Goal: Information Seeking & Learning: Learn about a topic

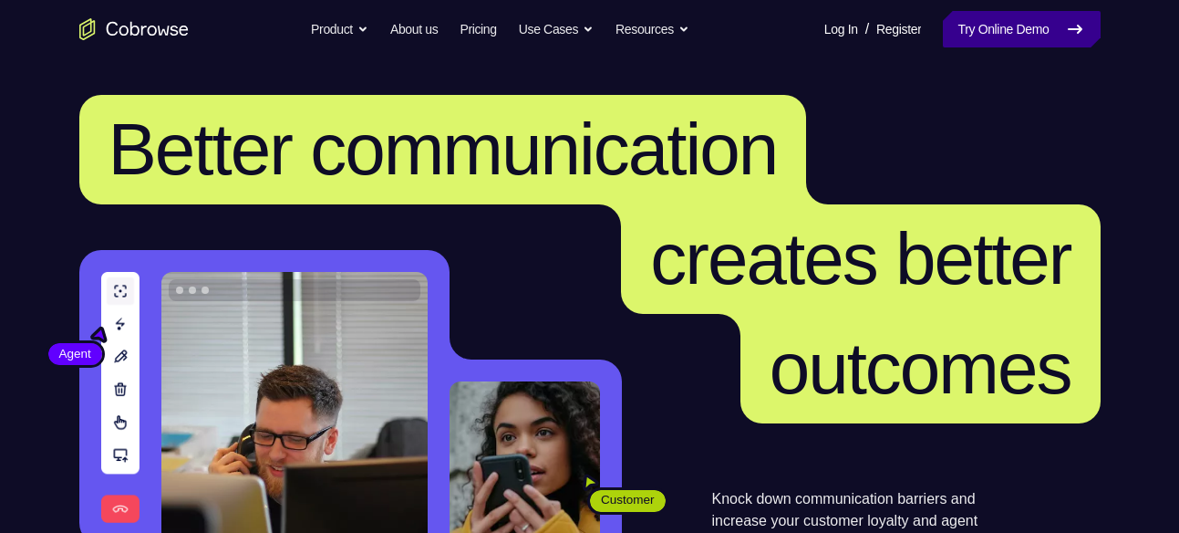
drag, startPoint x: 0, startPoint y: 0, endPoint x: 962, endPoint y: 40, distance: 962.8
click at [962, 40] on link "Try Online Demo" at bounding box center [1021, 29] width 157 height 36
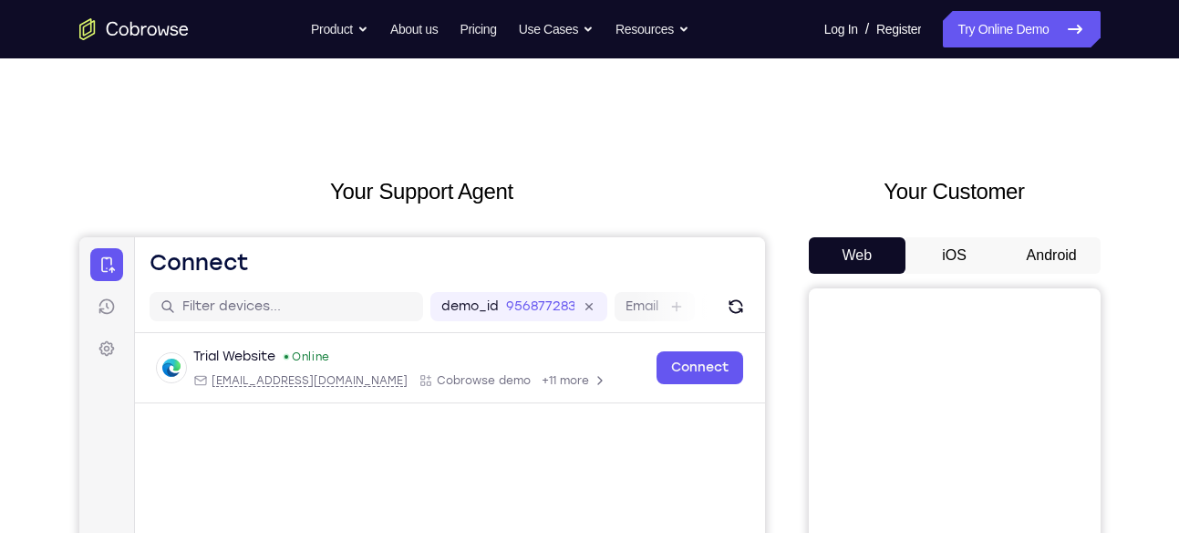
click at [1063, 237] on button "Android" at bounding box center [1052, 255] width 98 height 36
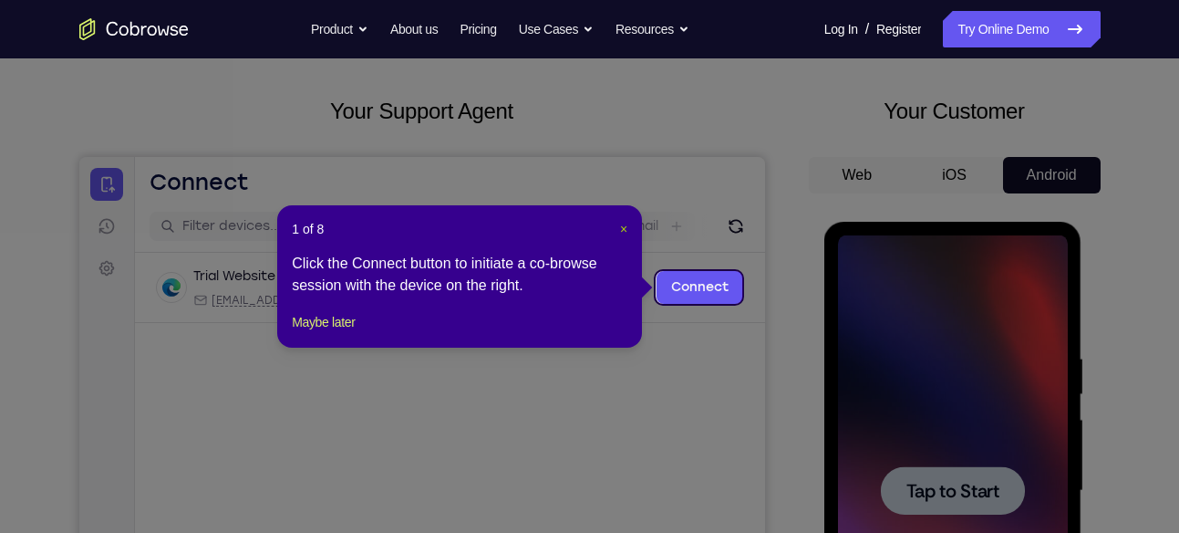
click at [626, 230] on span "×" at bounding box center [623, 229] width 7 height 15
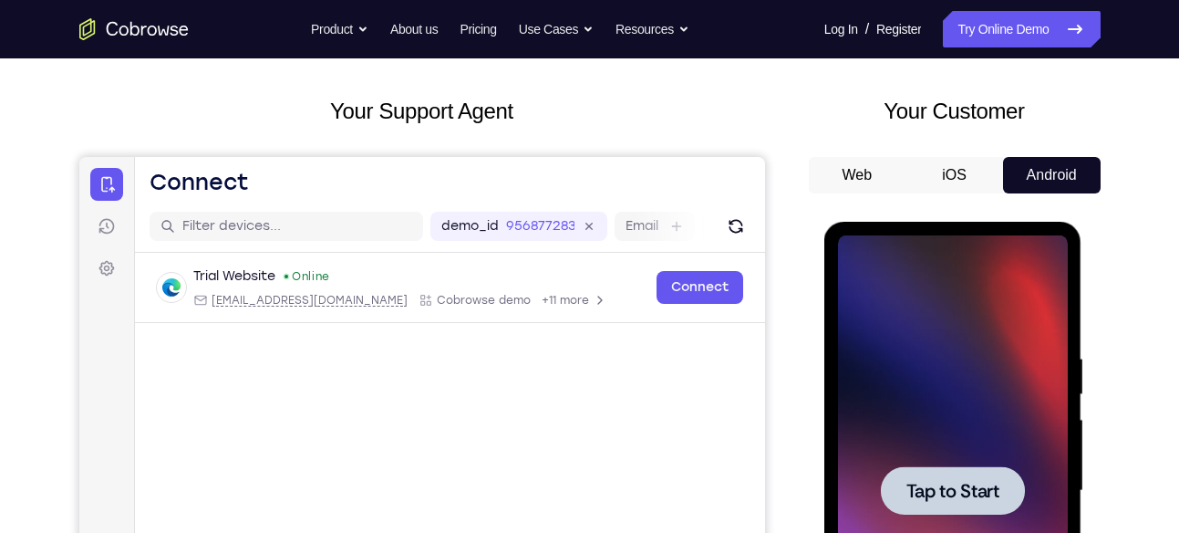
scroll to position [242, 0]
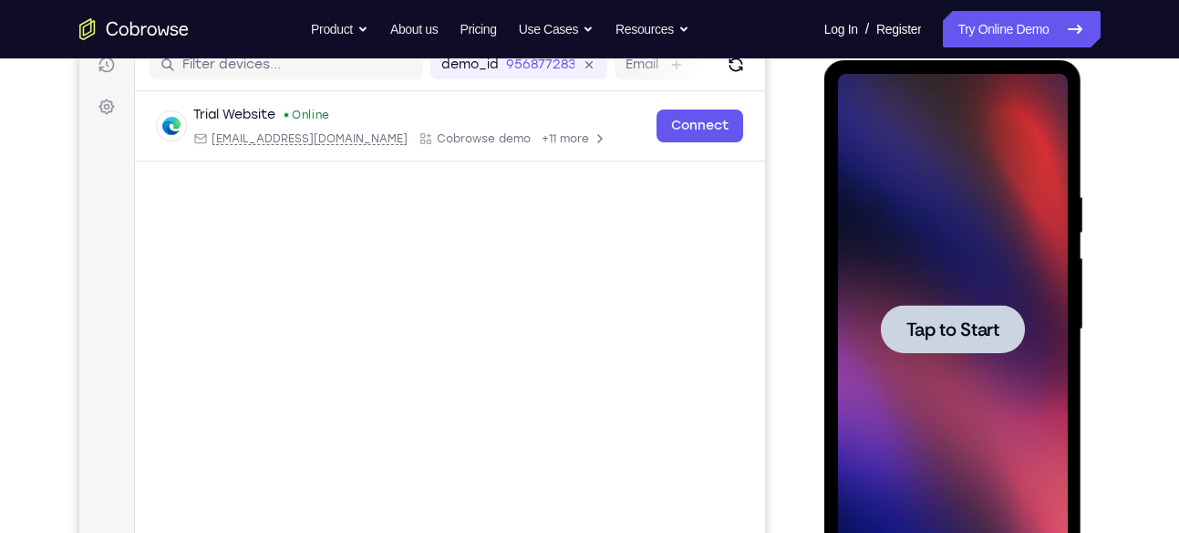
click at [927, 295] on div at bounding box center [953, 329] width 230 height 511
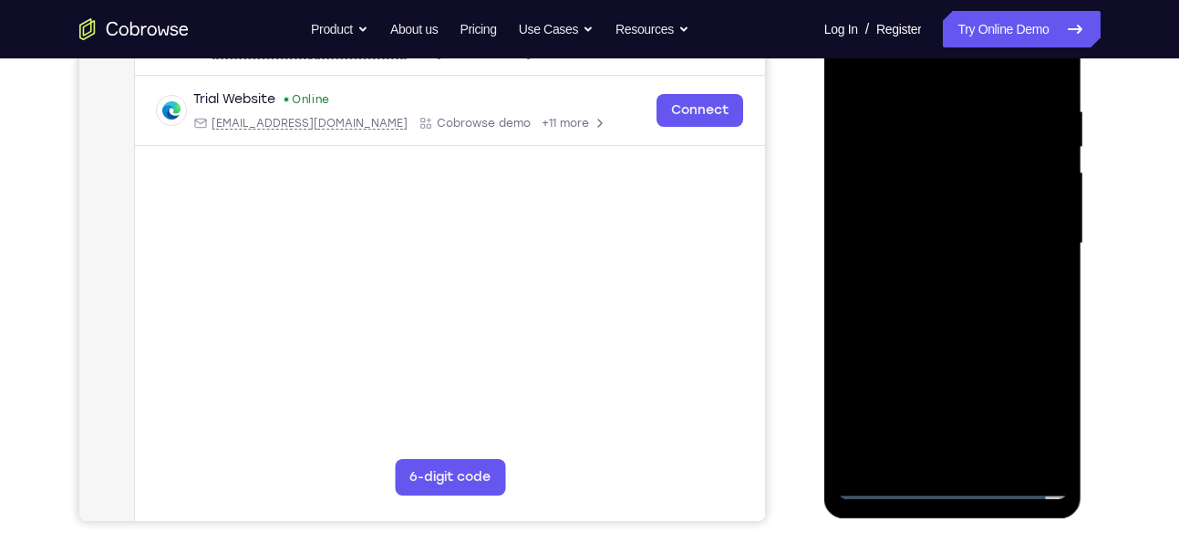
scroll to position [328, 0]
click at [955, 480] on div at bounding box center [953, 242] width 230 height 511
click at [1033, 398] on div at bounding box center [953, 242] width 230 height 511
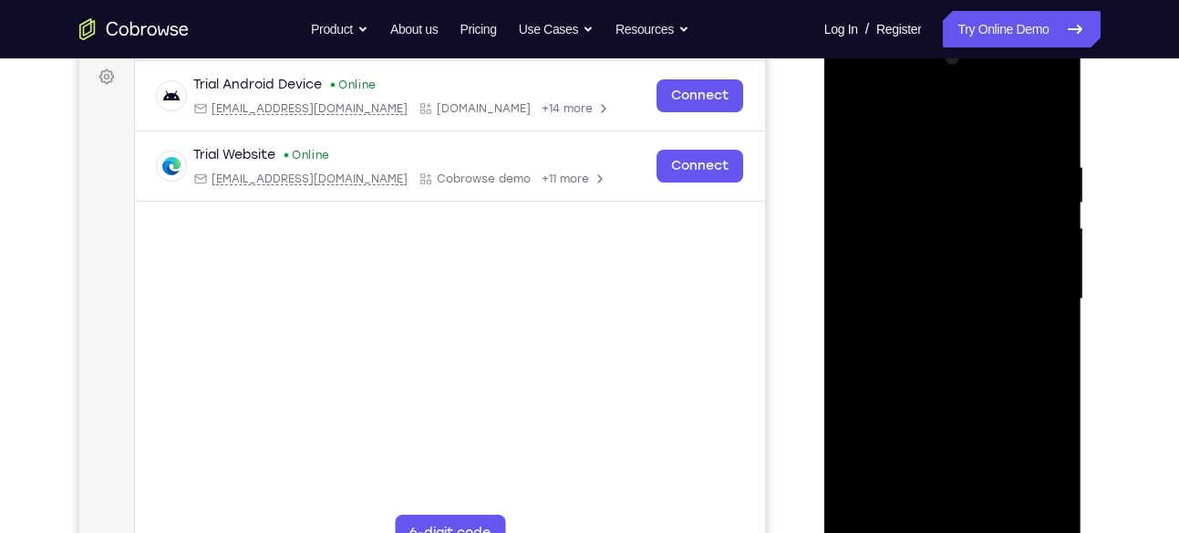
scroll to position [242, 0]
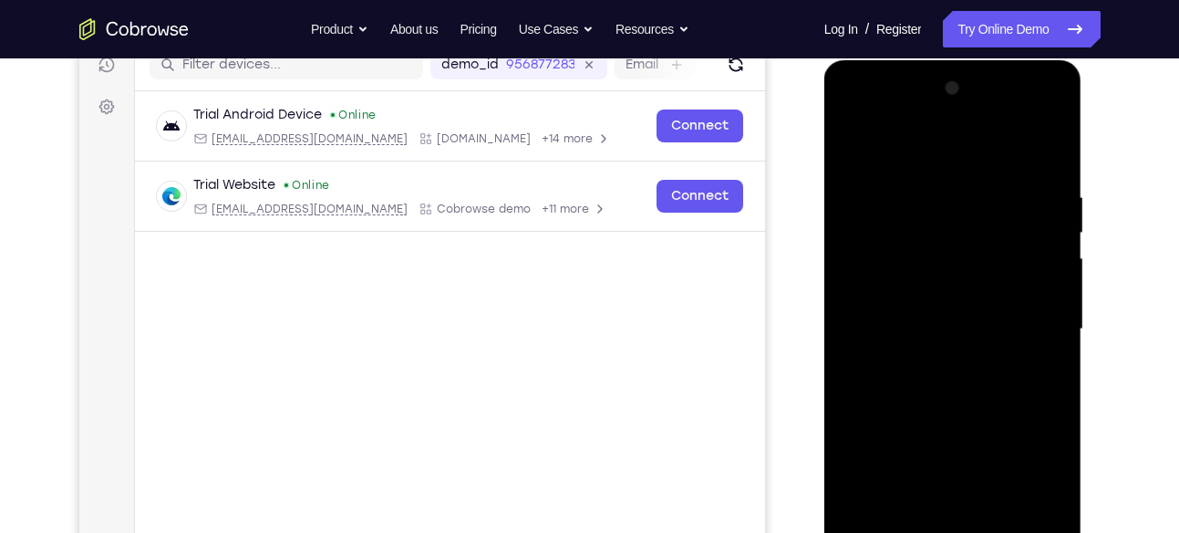
click at [848, 116] on div at bounding box center [953, 329] width 230 height 511
click at [1025, 315] on div at bounding box center [953, 329] width 230 height 511
click at [933, 357] on div at bounding box center [953, 329] width 230 height 511
click at [935, 313] on div at bounding box center [953, 329] width 230 height 511
click at [909, 301] on div at bounding box center [953, 329] width 230 height 511
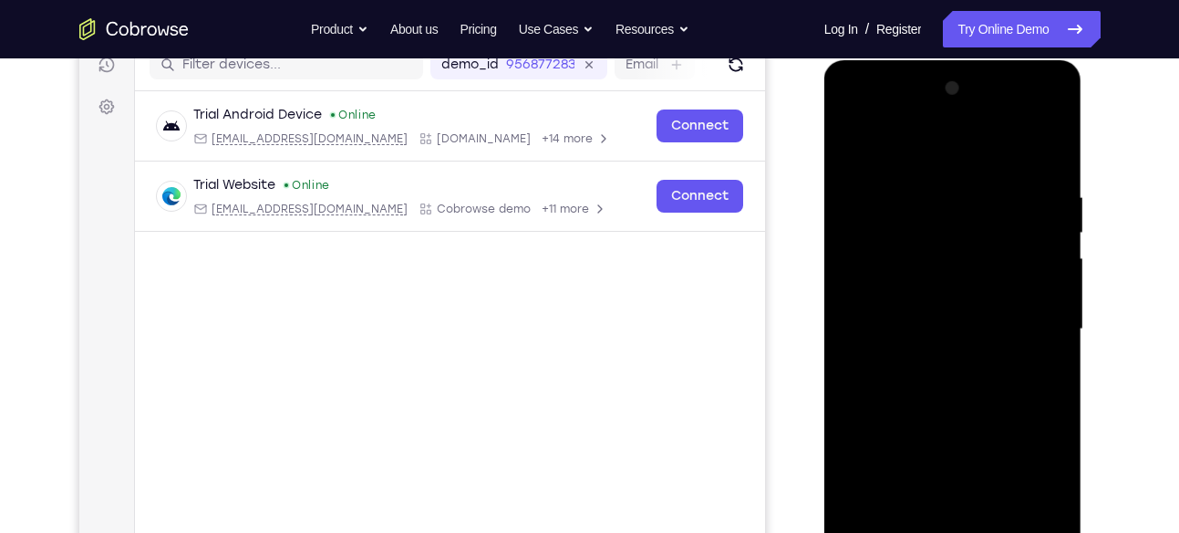
click at [917, 325] on div at bounding box center [953, 329] width 230 height 511
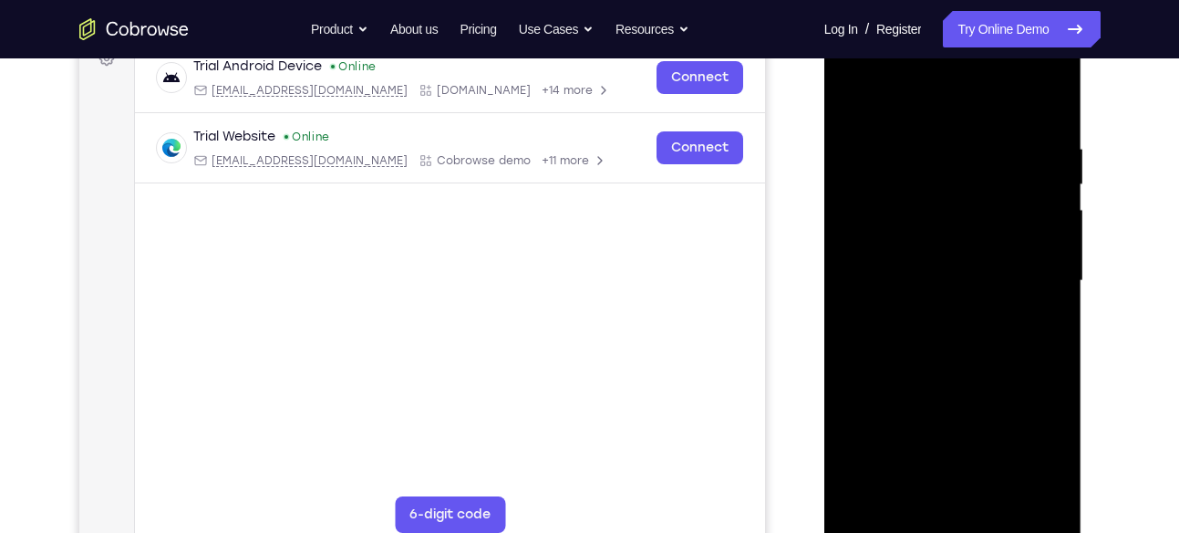
scroll to position [295, 0]
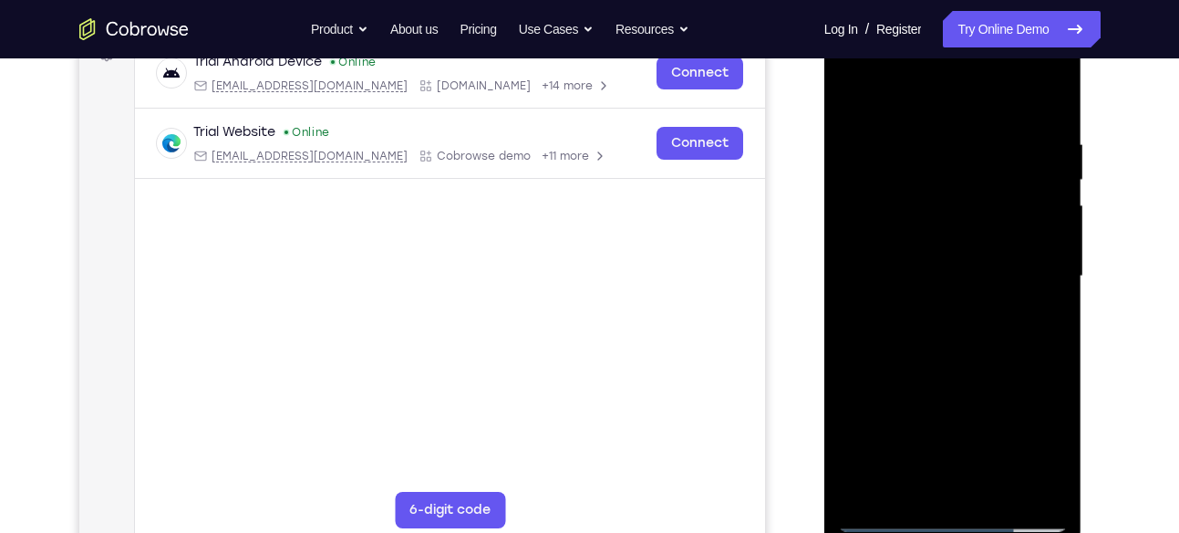
click at [1050, 125] on div at bounding box center [953, 276] width 230 height 511
drag, startPoint x: 996, startPoint y: 407, endPoint x: 996, endPoint y: 326, distance: 81.2
click at [996, 326] on div at bounding box center [953, 276] width 230 height 511
click at [1053, 482] on div at bounding box center [953, 276] width 230 height 511
drag, startPoint x: 1001, startPoint y: 428, endPoint x: 1003, endPoint y: 263, distance: 165.1
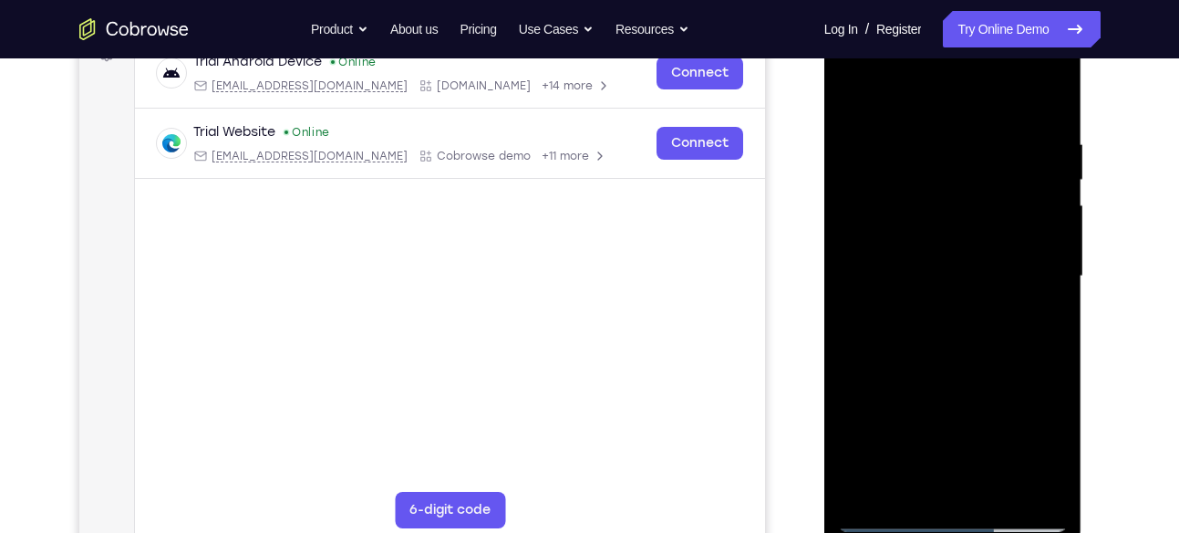
click at [1003, 263] on div at bounding box center [953, 276] width 230 height 511
click at [993, 478] on div at bounding box center [953, 276] width 230 height 511
click at [960, 369] on div at bounding box center [953, 276] width 230 height 511
click at [941, 274] on div at bounding box center [953, 276] width 230 height 511
click at [908, 483] on div at bounding box center [953, 276] width 230 height 511
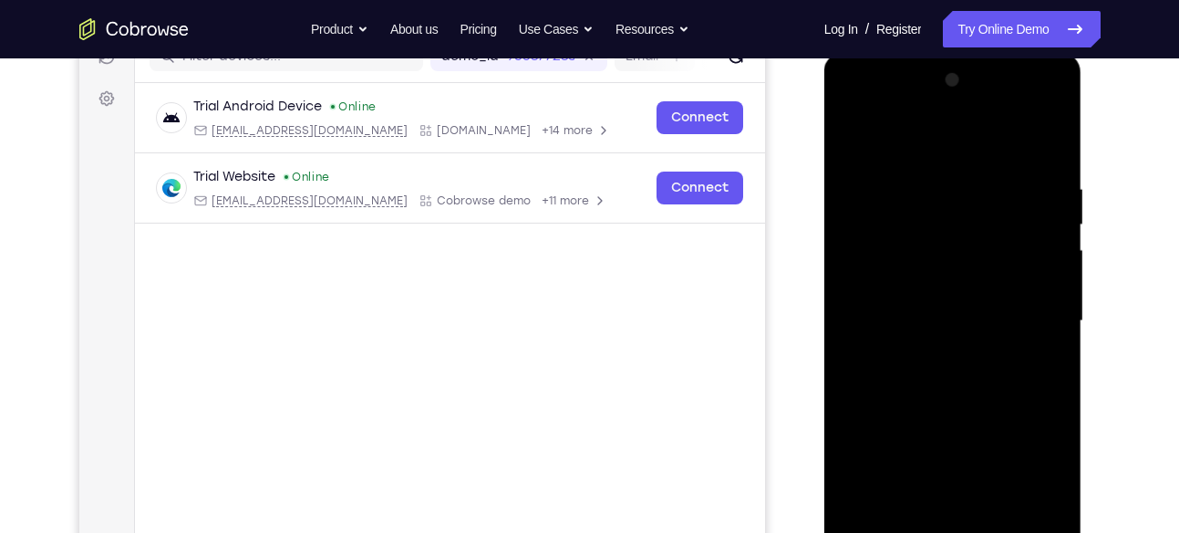
scroll to position [249, 0]
click at [845, 141] on div at bounding box center [953, 322] width 230 height 511
click at [850, 140] on div at bounding box center [953, 322] width 230 height 511
drag, startPoint x: 972, startPoint y: 382, endPoint x: 1018, endPoint y: 98, distance: 287.2
click at [1018, 98] on div at bounding box center [953, 322] width 230 height 511
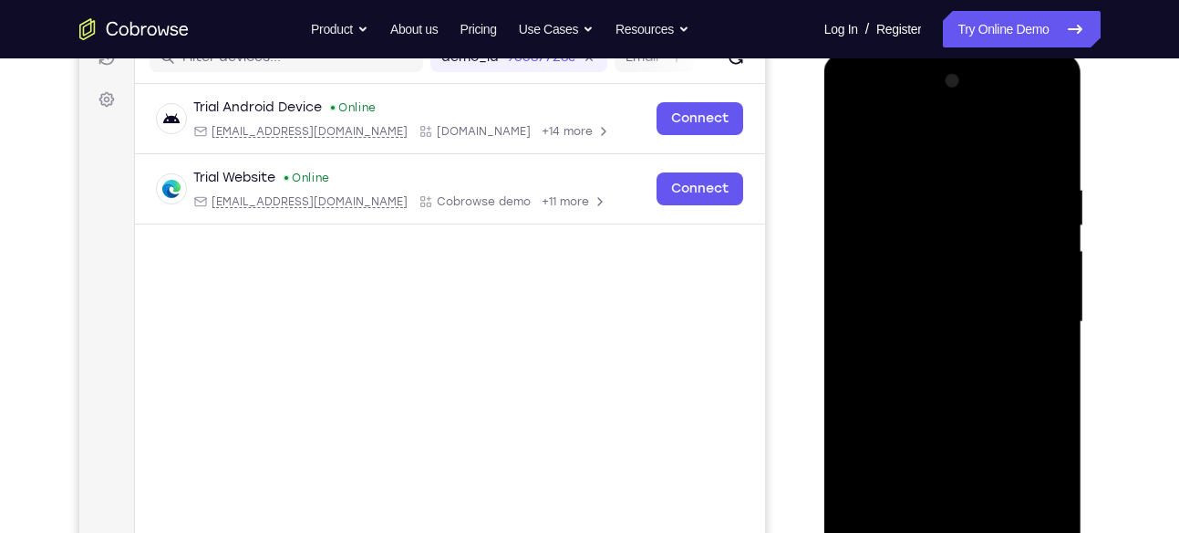
drag, startPoint x: 962, startPoint y: 402, endPoint x: 1014, endPoint y: 137, distance: 270.4
click at [1014, 137] on div at bounding box center [953, 322] width 230 height 511
drag, startPoint x: 934, startPoint y: 422, endPoint x: 957, endPoint y: 317, distance: 107.5
click at [957, 317] on div at bounding box center [953, 322] width 230 height 511
drag, startPoint x: 924, startPoint y: 378, endPoint x: 950, endPoint y: 198, distance: 182.5
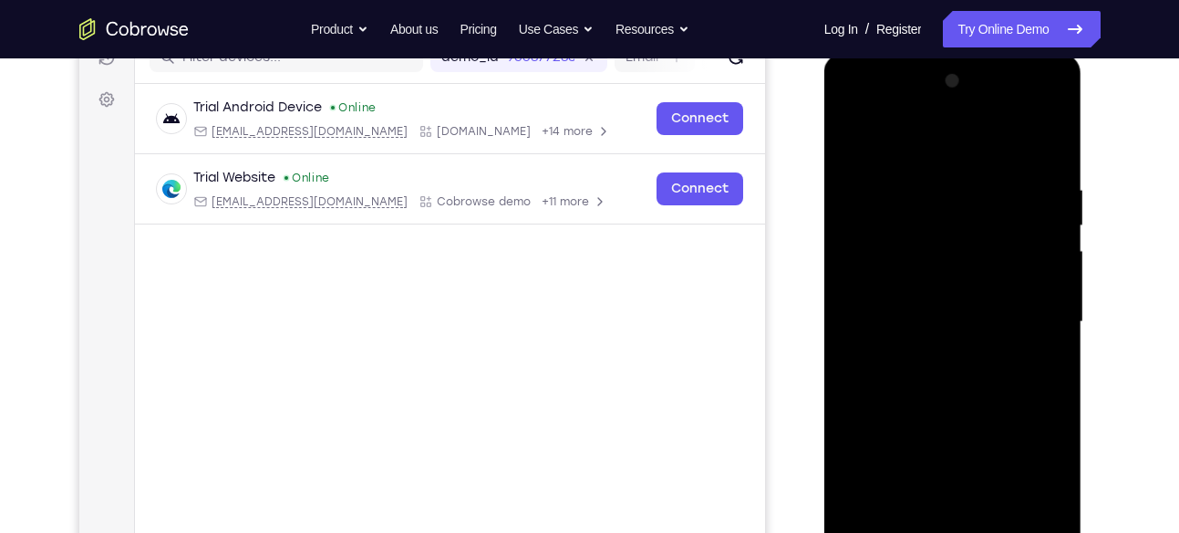
click at [950, 198] on div at bounding box center [953, 322] width 230 height 511
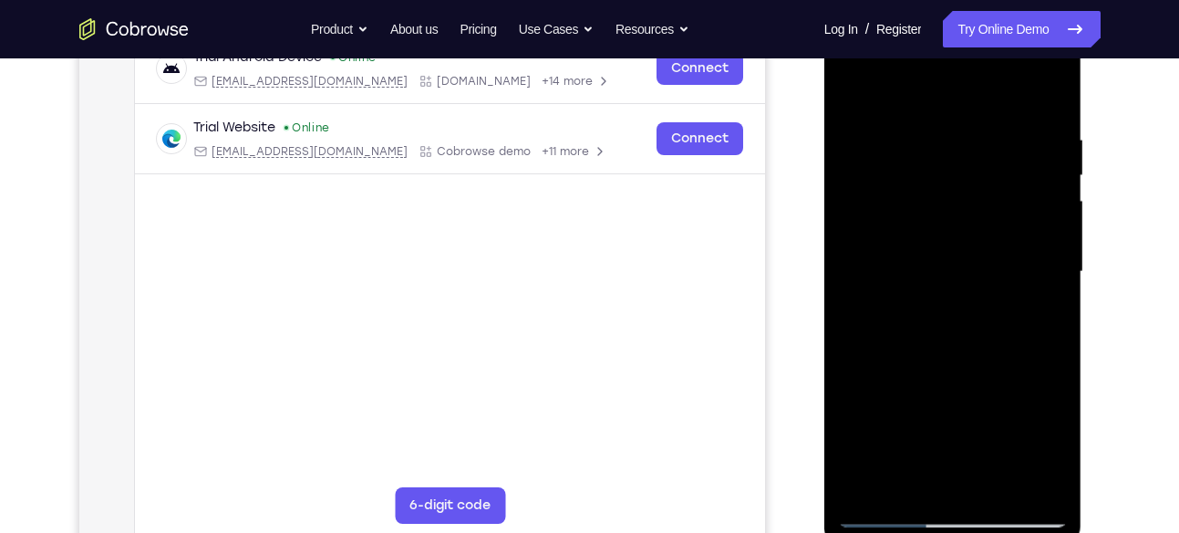
scroll to position [300, 0]
drag, startPoint x: 937, startPoint y: 389, endPoint x: 969, endPoint y: 170, distance: 222.1
click at [969, 170] on div at bounding box center [953, 271] width 230 height 511
drag, startPoint x: 949, startPoint y: 290, endPoint x: 950, endPoint y: 212, distance: 78.4
click at [950, 212] on div at bounding box center [953, 271] width 230 height 511
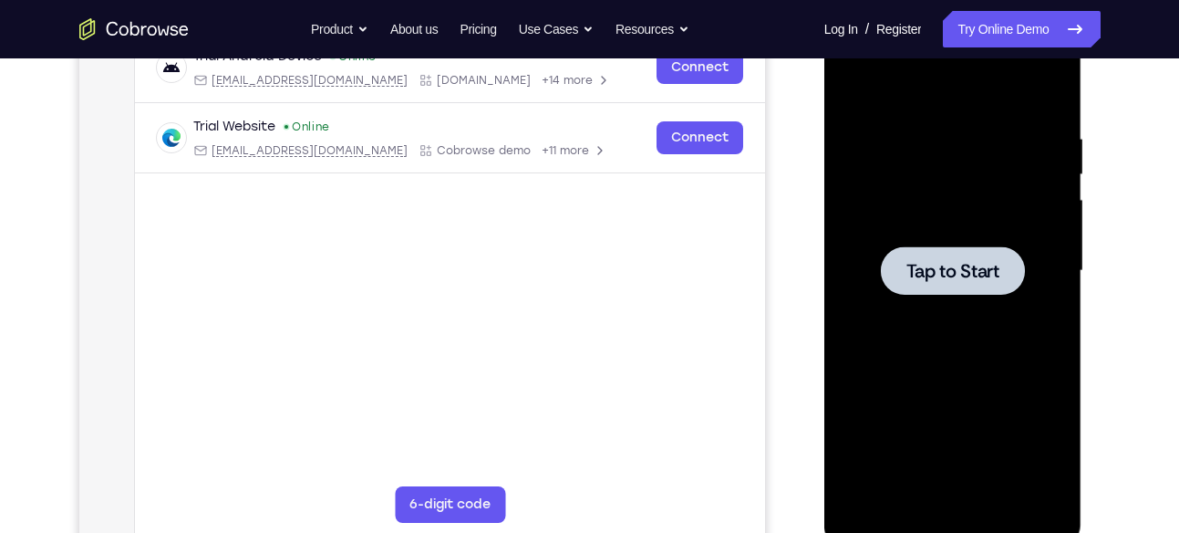
click at [940, 247] on div at bounding box center [953, 270] width 144 height 48
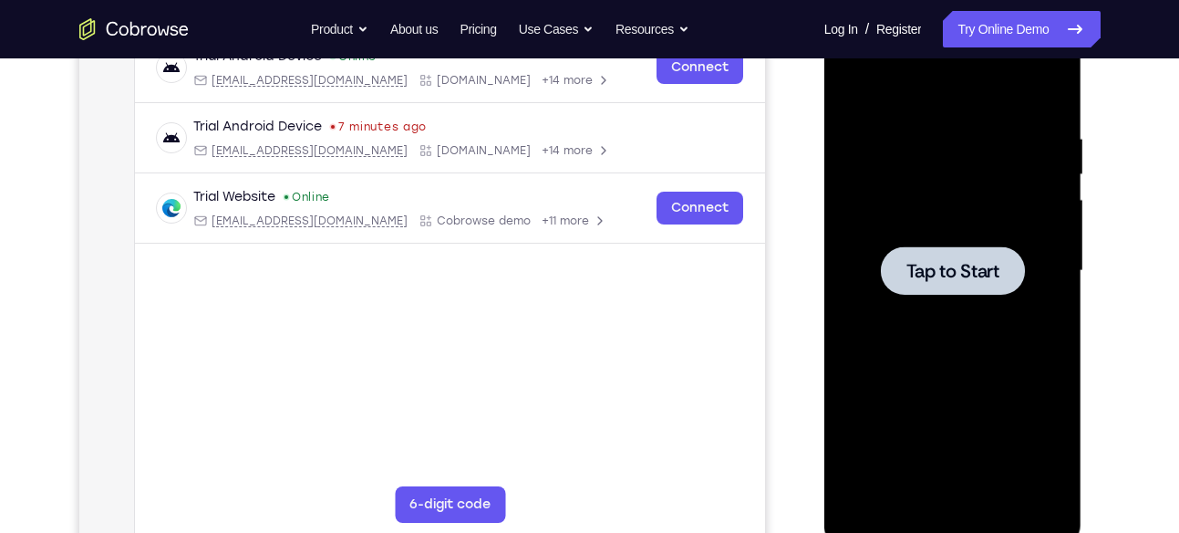
scroll to position [204, 0]
